Goal: Check status: Check status

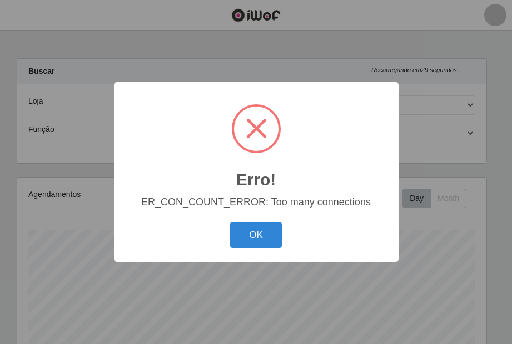
select select "432"
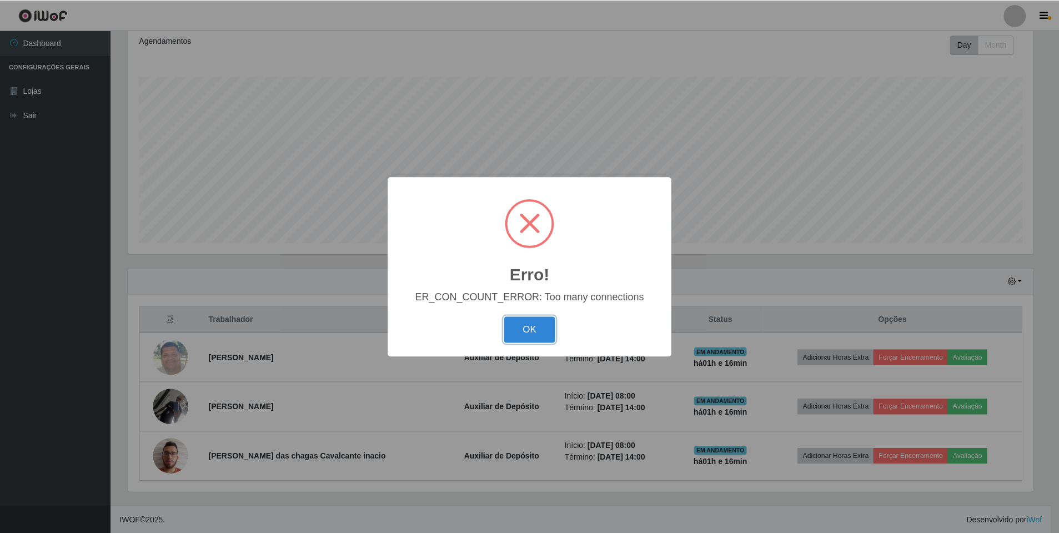
scroll to position [555339, 554662]
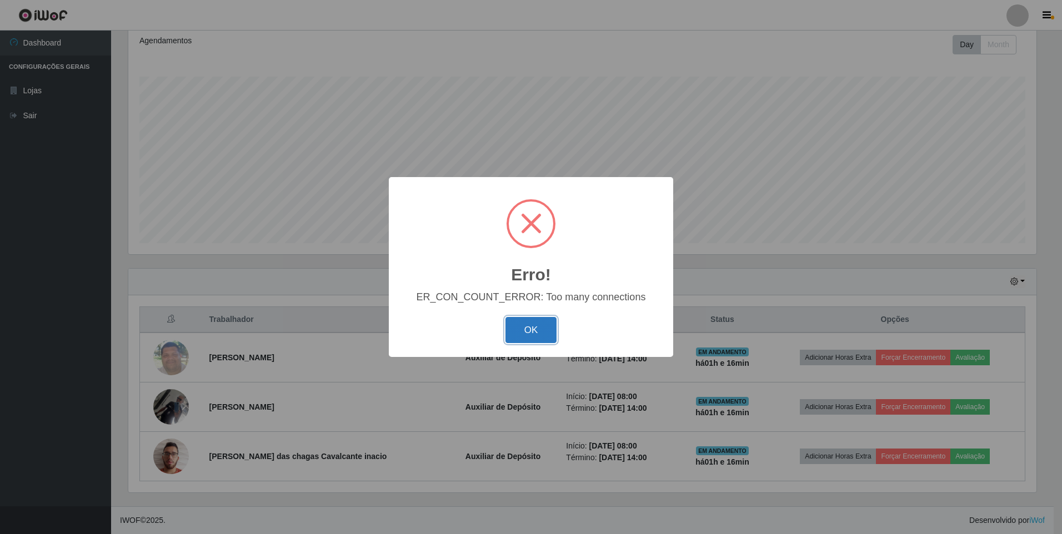
click at [511, 324] on button "OK" at bounding box center [532, 330] width 52 height 26
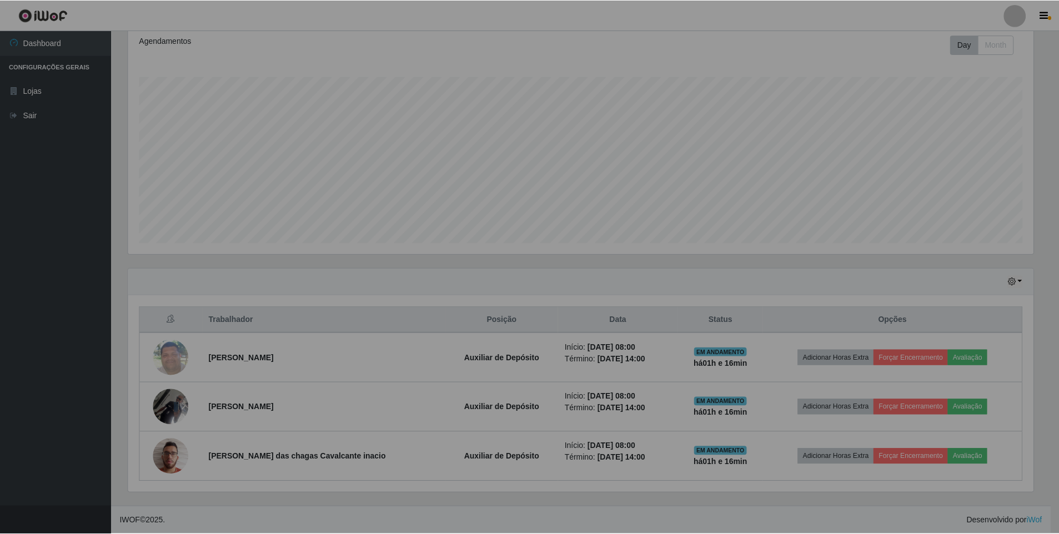
scroll to position [231, 914]
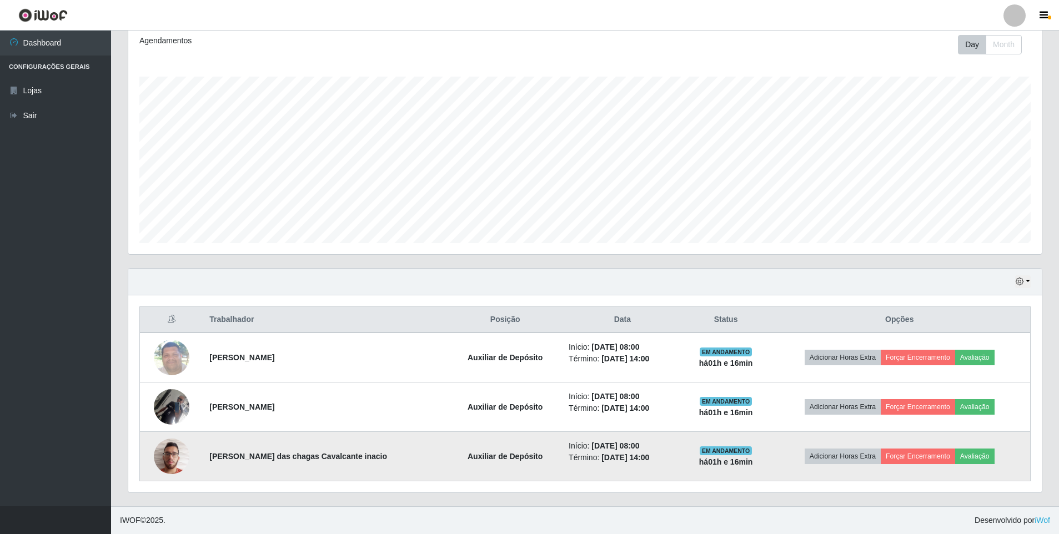
click at [173, 344] on img at bounding box center [172, 456] width 36 height 47
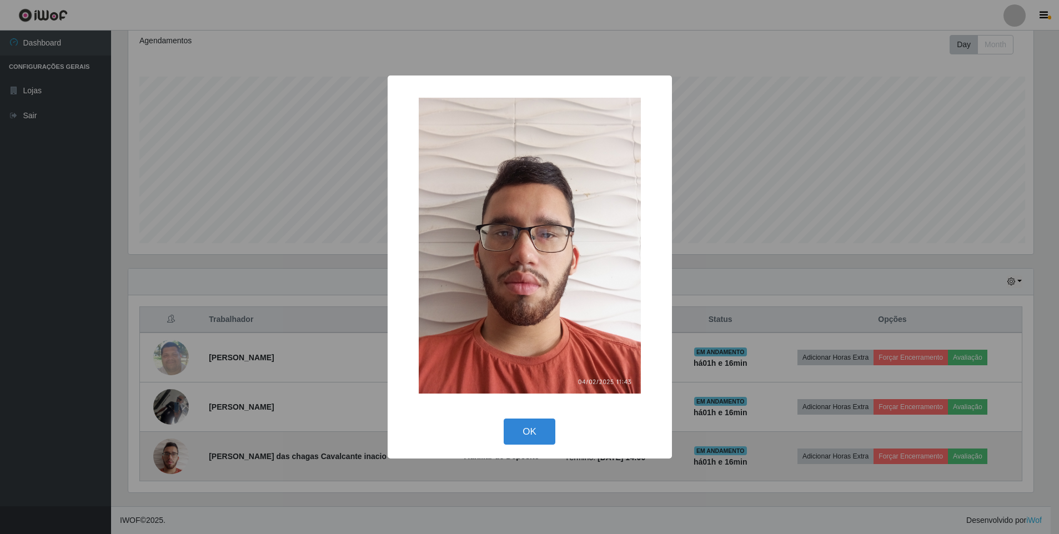
scroll to position [231, 908]
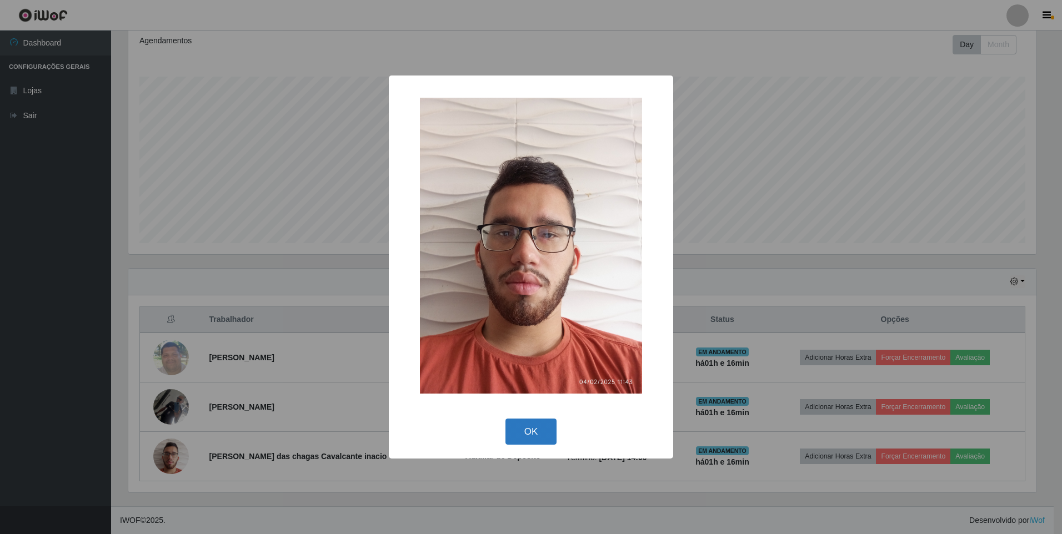
click at [511, 344] on button "OK" at bounding box center [532, 432] width 52 height 26
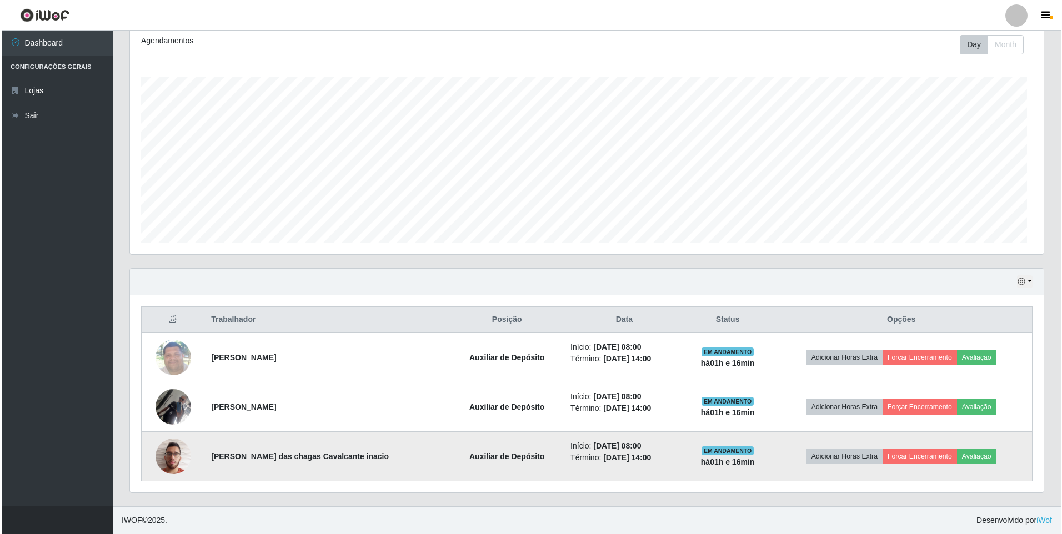
scroll to position [231, 914]
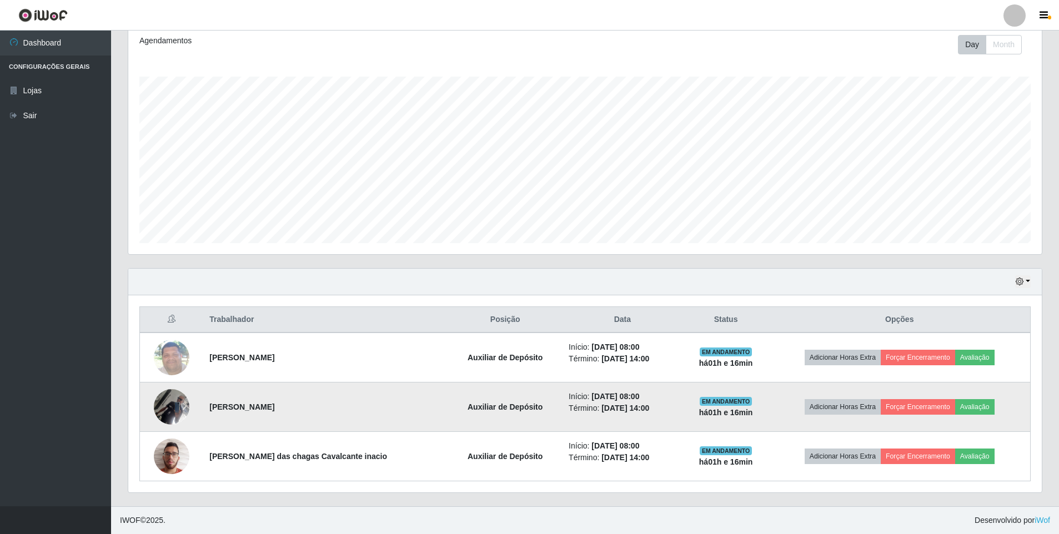
click at [166, 344] on img at bounding box center [172, 406] width 36 height 47
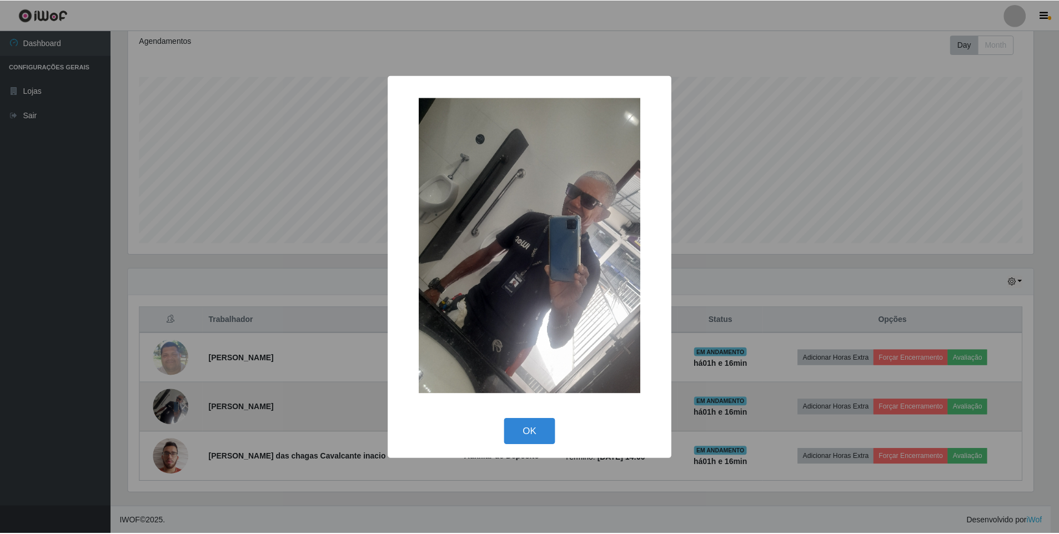
scroll to position [231, 908]
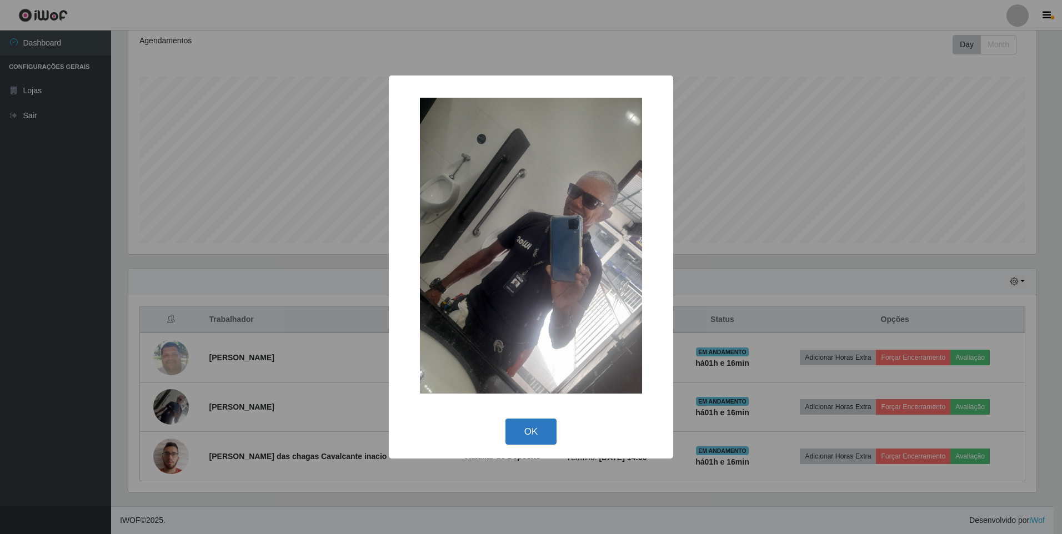
click at [511, 344] on button "OK" at bounding box center [532, 432] width 52 height 26
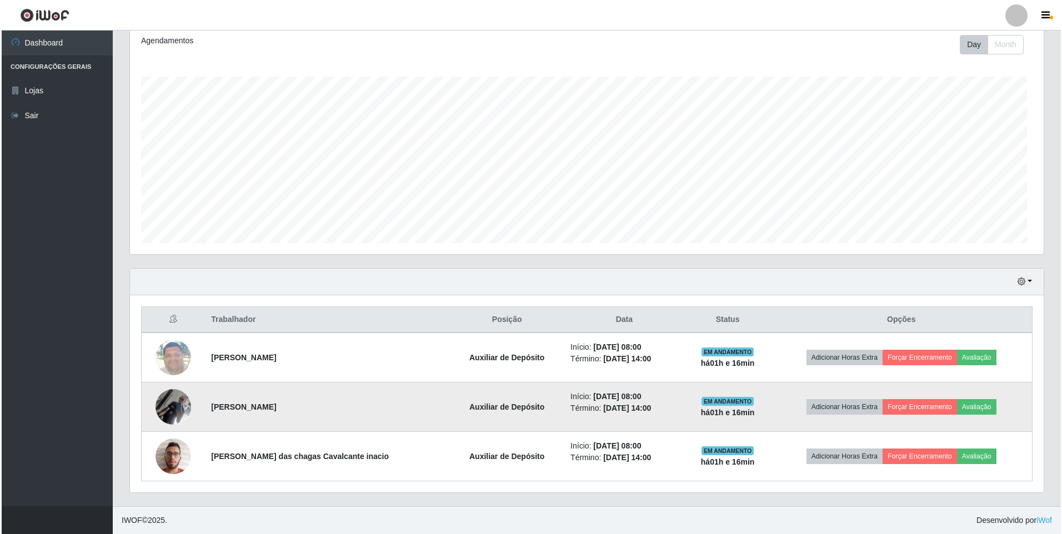
scroll to position [231, 914]
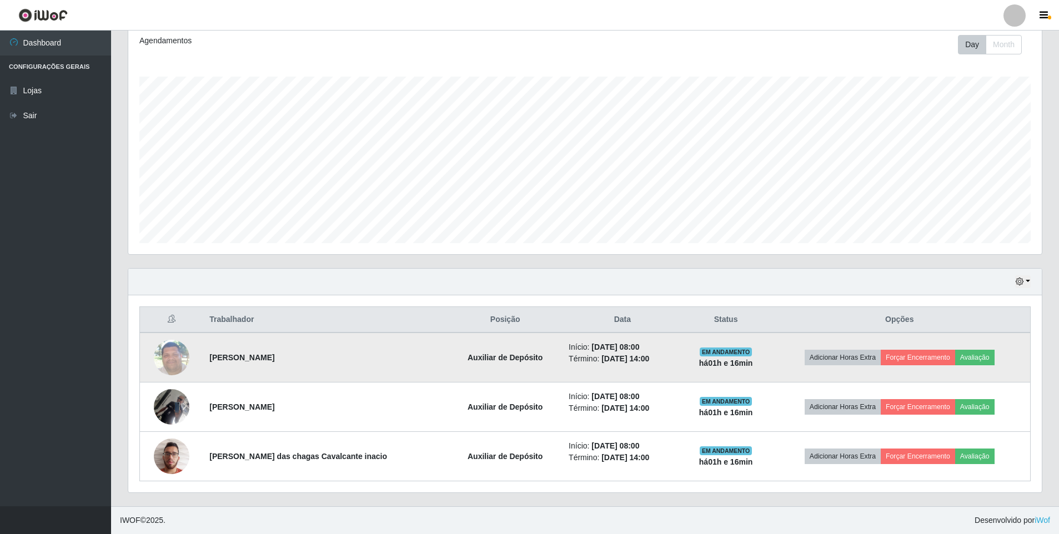
click at [177, 344] on img at bounding box center [172, 357] width 36 height 47
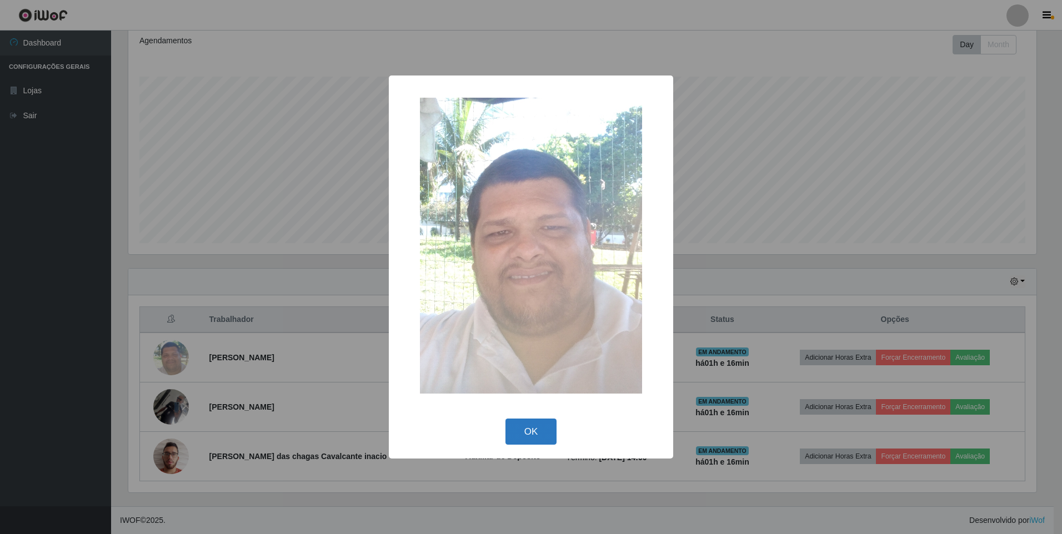
click at [511, 344] on button "OK" at bounding box center [532, 432] width 52 height 26
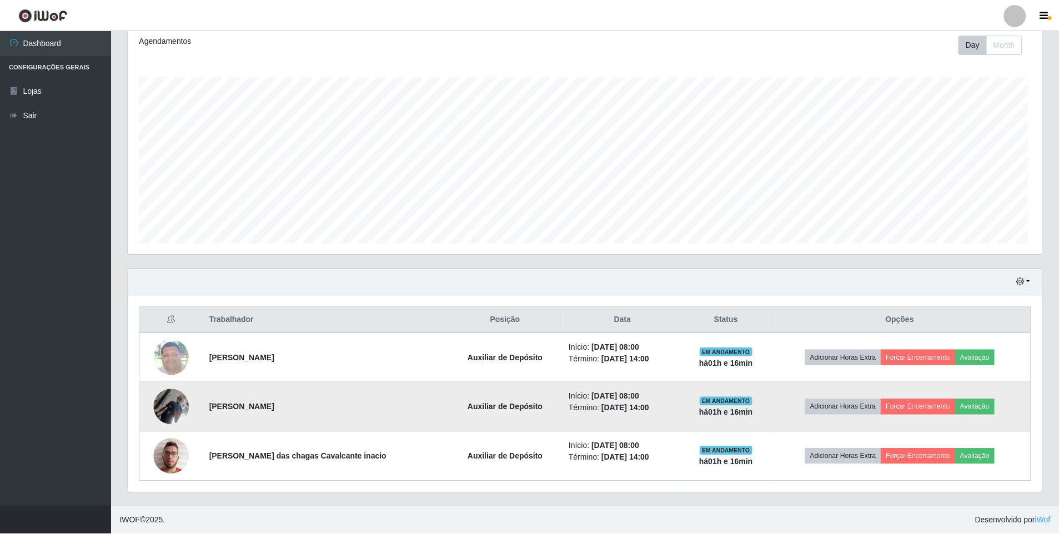
scroll to position [231, 914]
click at [182, 344] on img at bounding box center [172, 406] width 36 height 47
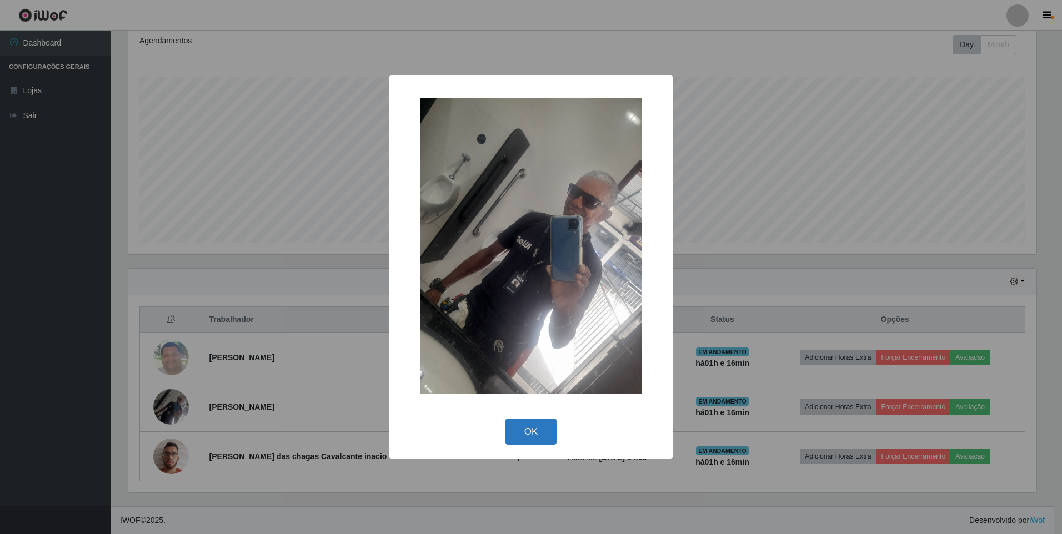
click at [511, 344] on button "OK" at bounding box center [532, 432] width 52 height 26
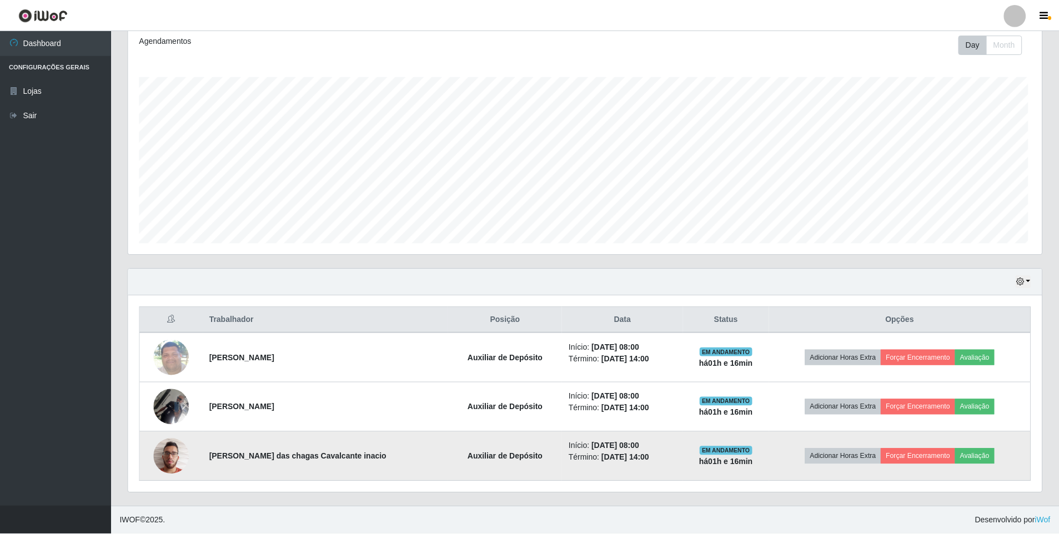
scroll to position [231, 914]
click at [169, 344] on img at bounding box center [172, 456] width 36 height 47
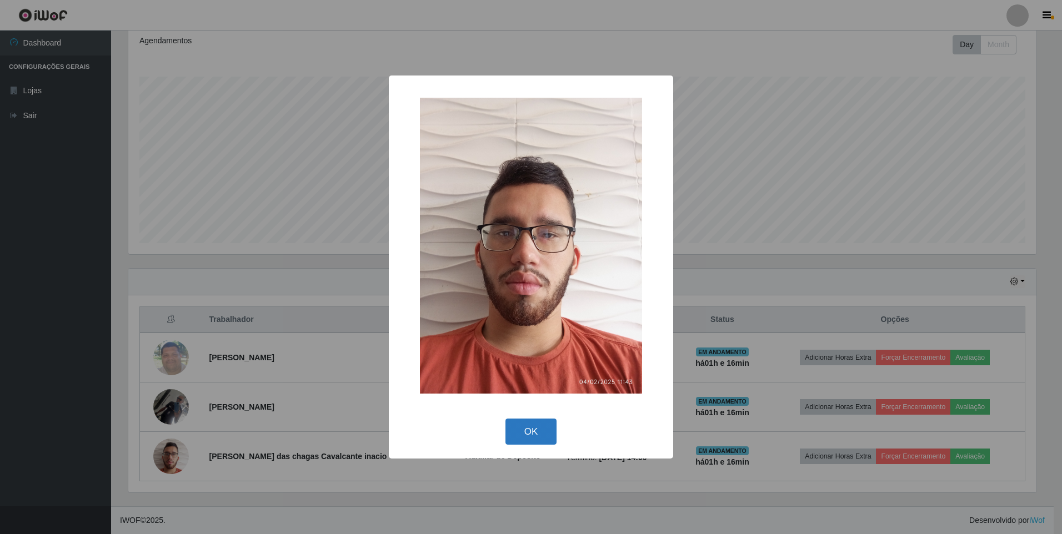
click at [511, 344] on button "OK" at bounding box center [532, 432] width 52 height 26
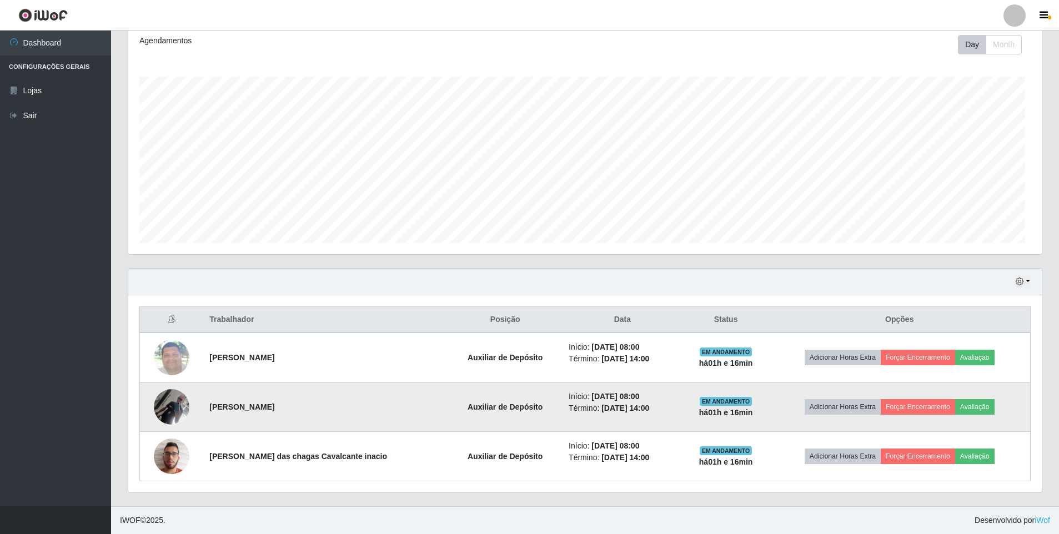
scroll to position [0, 0]
